Goal: Task Accomplishment & Management: Manage account settings

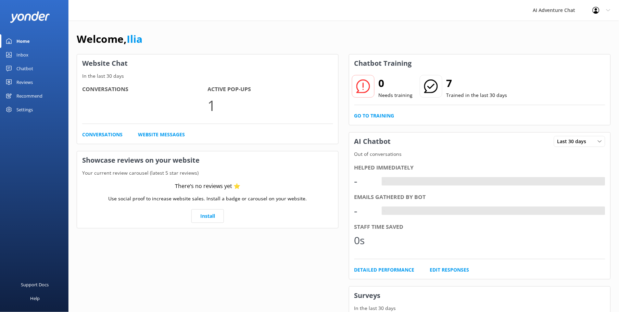
click at [18, 56] on div "Inbox" at bounding box center [22, 55] width 12 height 14
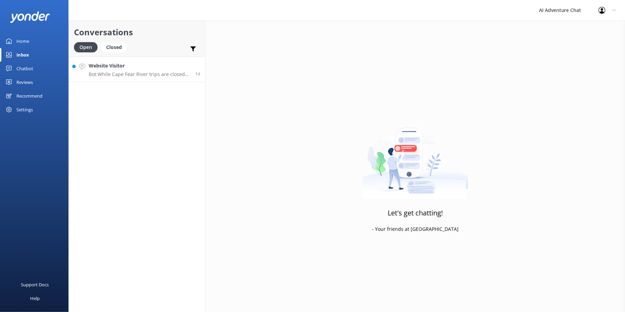
click at [147, 71] on p "Bot: While Cape Fear River trips are closed due to high water, you can still en…" at bounding box center [139, 74] width 101 height 6
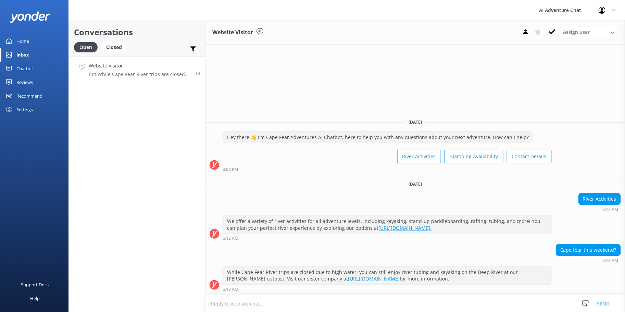
click at [25, 70] on div "Chatbot" at bounding box center [24, 69] width 17 height 14
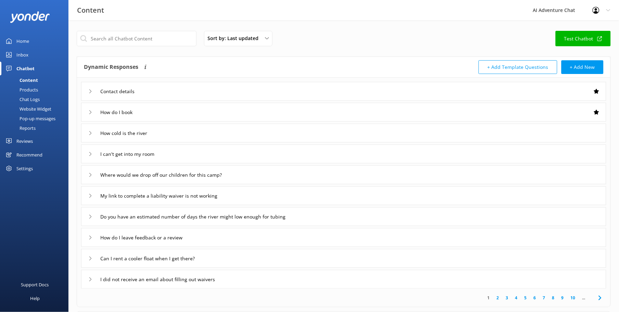
click at [33, 116] on div "Pop-up messages" at bounding box center [29, 119] width 51 height 10
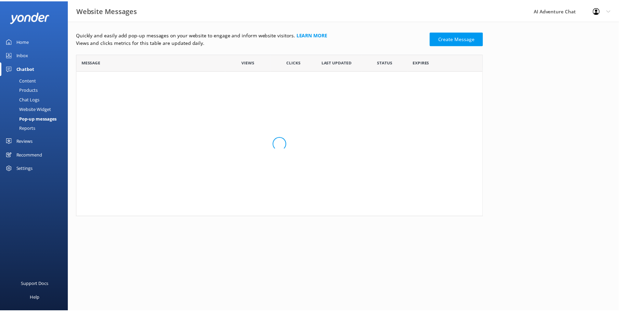
scroll to position [40, 405]
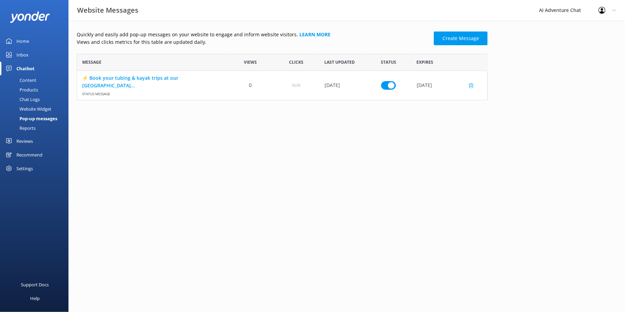
click at [389, 83] on input "row" at bounding box center [388, 85] width 15 height 9
checkbox input "false"
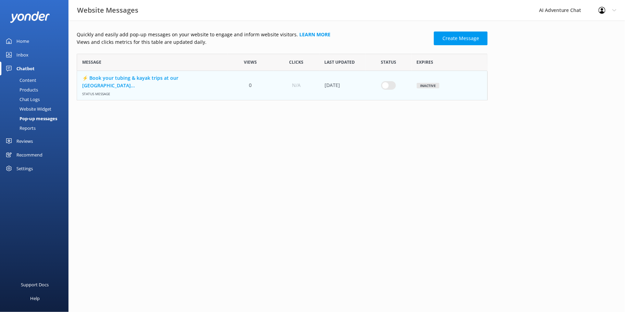
click at [23, 42] on div "Home" at bounding box center [22, 41] width 13 height 14
